Goal: Information Seeking & Learning: Learn about a topic

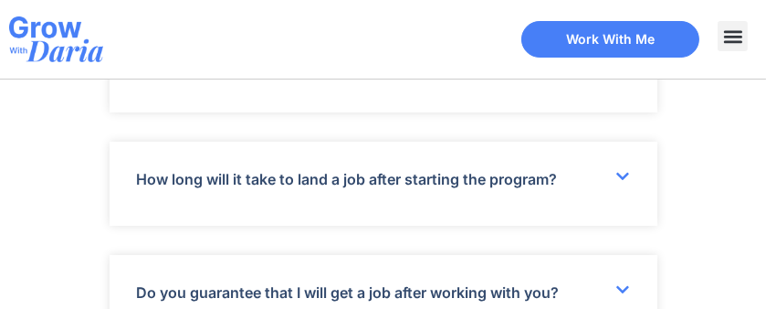
scroll to position [7120, 0]
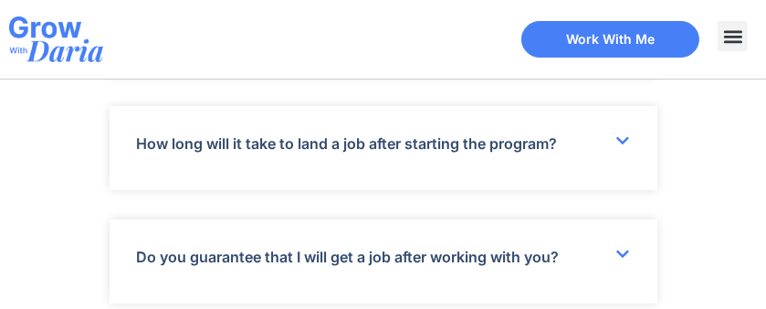
click at [402, 38] on link "Can I get a receipt and expense your services through my employer?" at bounding box center [376, 29] width 478 height 18
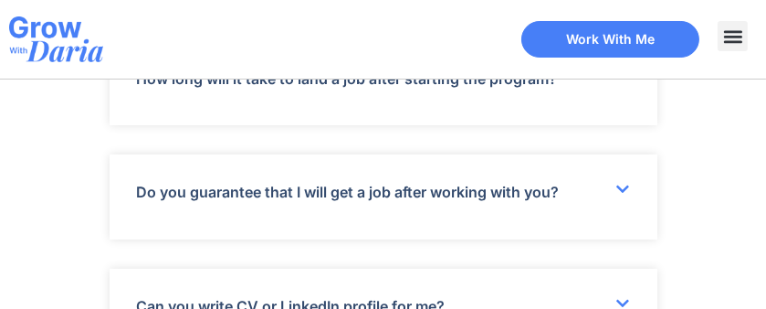
scroll to position [7303, 0]
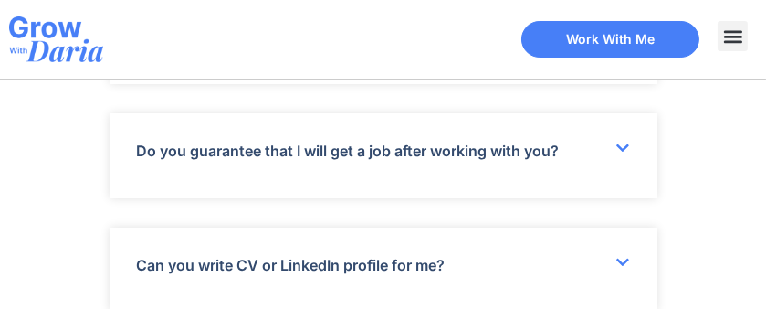
click at [382, 47] on link "How long will it take to land a job after starting the program?" at bounding box center [347, 37] width 421 height 18
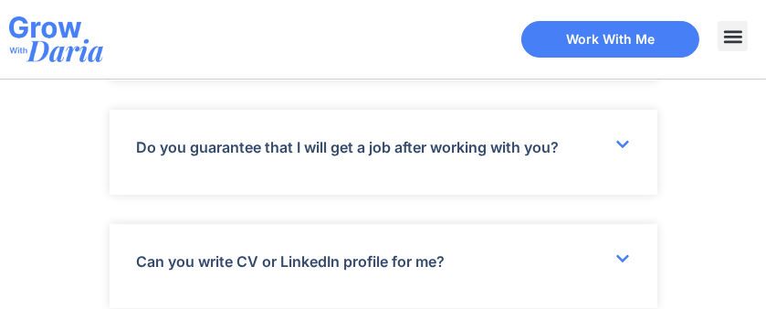
scroll to position [7577, 0]
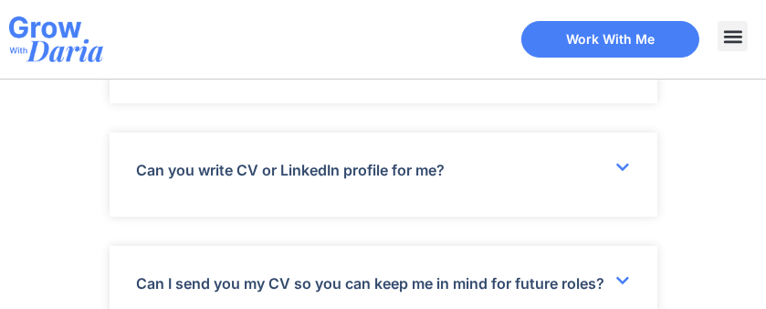
click at [388, 102] on div "Do you guarantee that I will get a job after working with you?" at bounding box center [384, 60] width 548 height 84
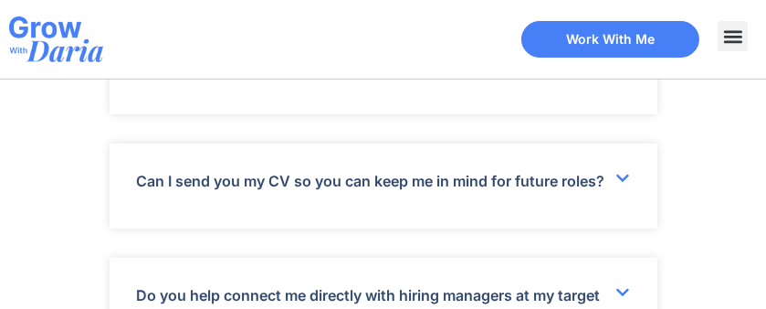
scroll to position [7942, 0]
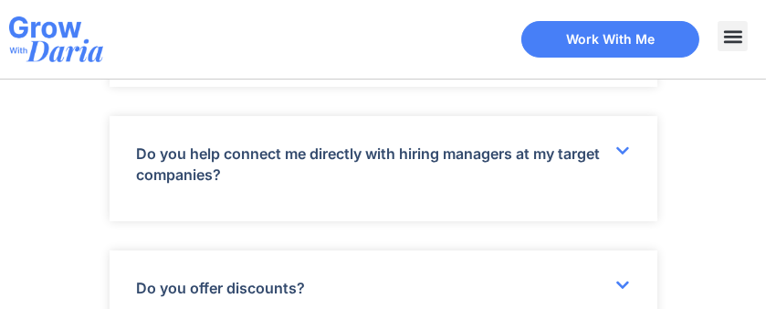
scroll to position [8125, 0]
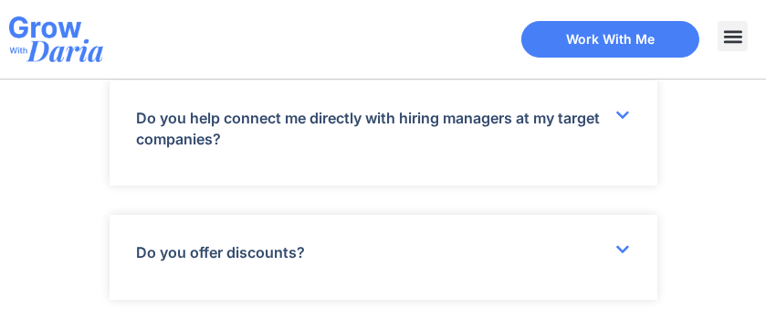
click at [362, 51] on div "Can I send you my CV so you can keep me in mind for future roles?" at bounding box center [384, 9] width 548 height 84
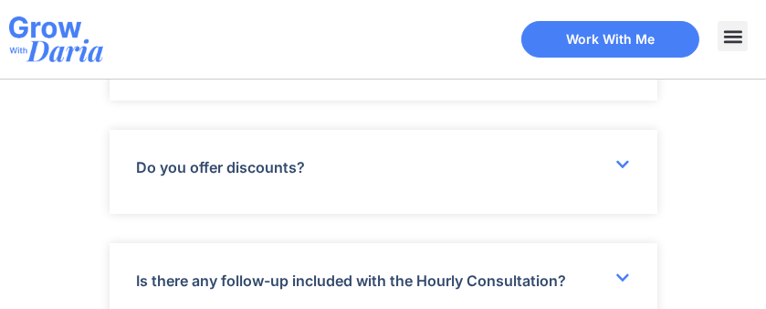
scroll to position [8398, 0]
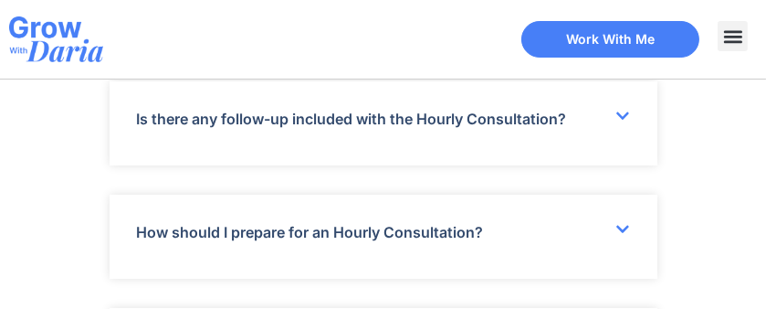
scroll to position [8581, 0]
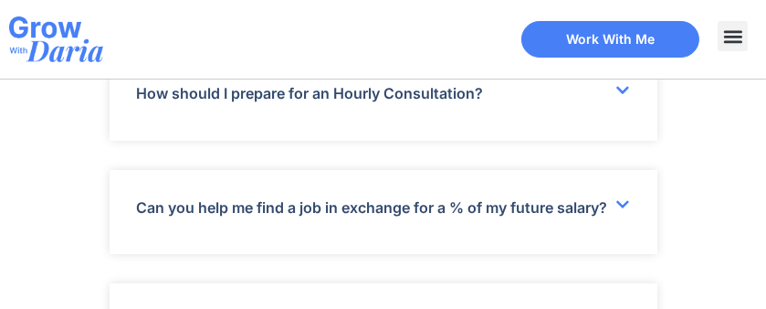
scroll to position [8764, 0]
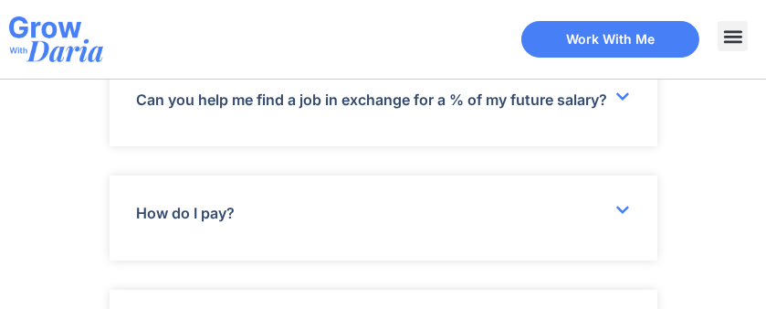
scroll to position [9038, 0]
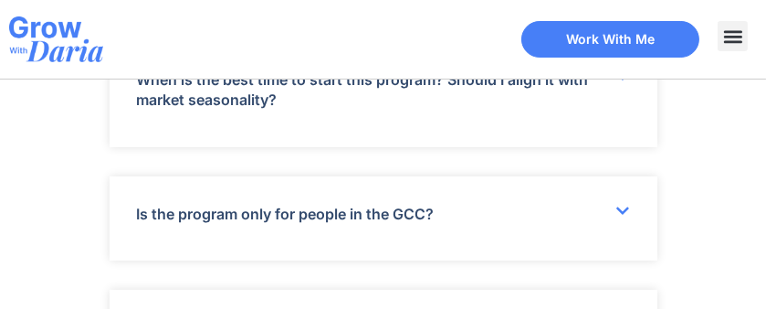
scroll to position [9311, 0]
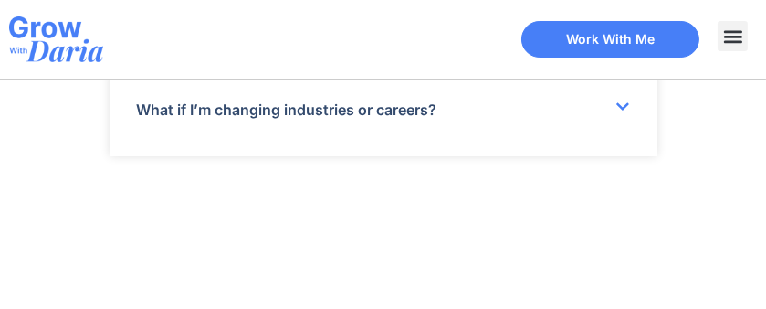
scroll to position [9585, 0]
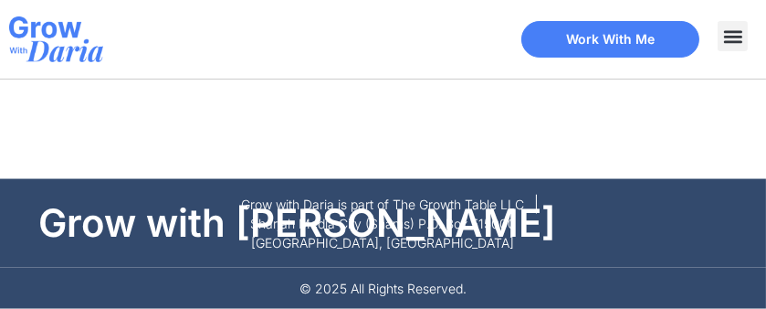
scroll to position [9859, 0]
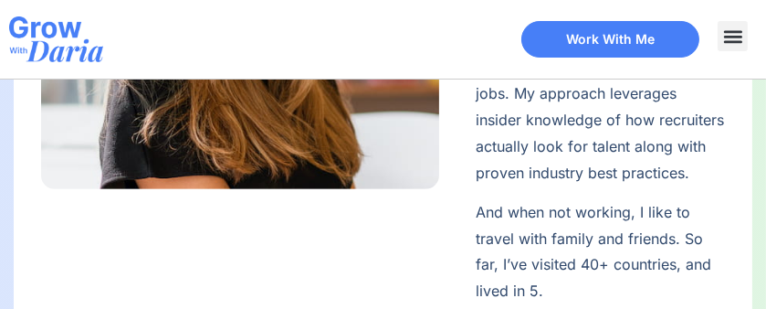
scroll to position [913, 0]
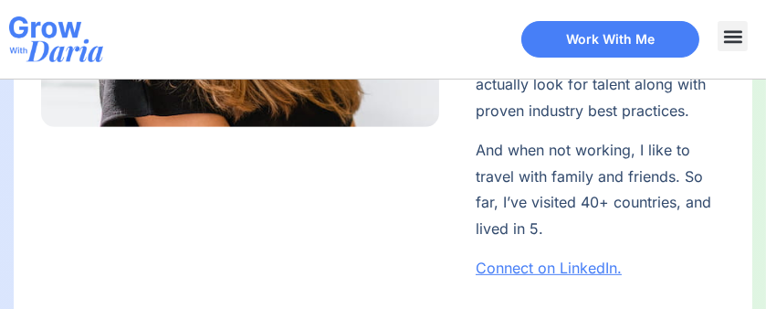
click at [603, 277] on u "Connect on LinkedIn." at bounding box center [549, 267] width 146 height 18
